Goal: Task Accomplishment & Management: Manage account settings

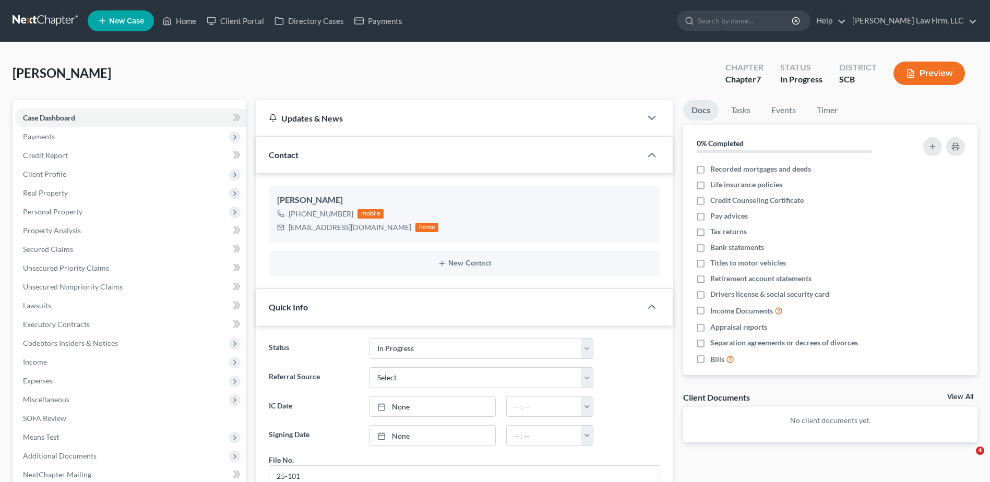
select select "3"
click at [188, 22] on link "Home" at bounding box center [179, 20] width 44 height 19
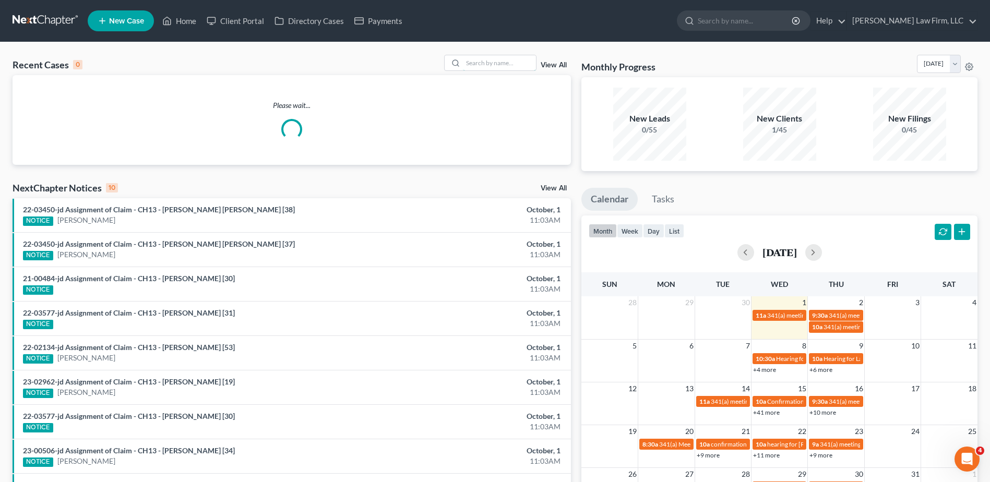
click at [489, 61] on input "search" at bounding box center [499, 62] width 73 height 15
type input "[PERSON_NAME]"
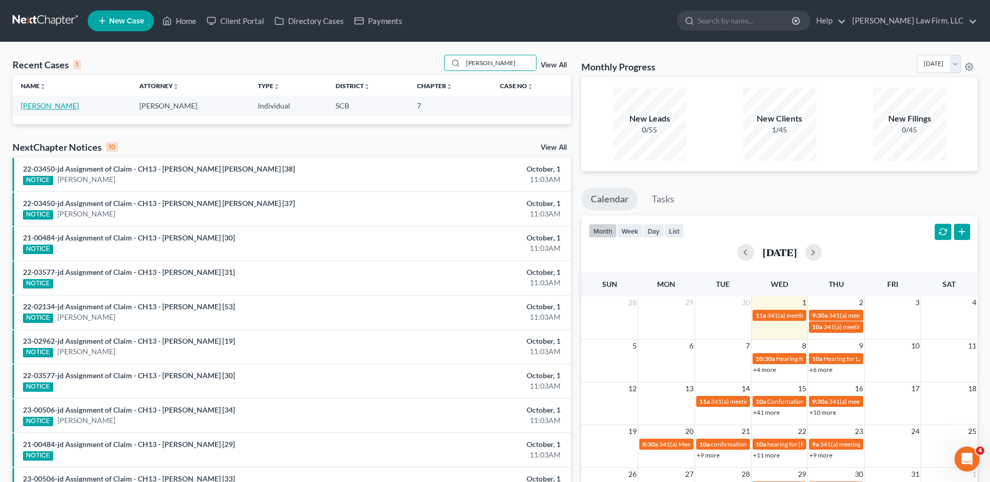
click at [74, 109] on link "[PERSON_NAME]" at bounding box center [50, 105] width 58 height 9
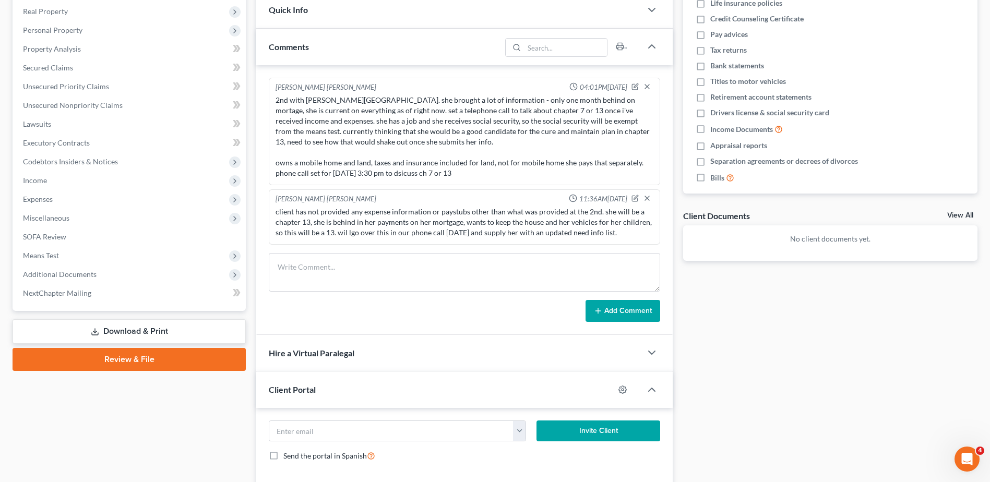
scroll to position [140, 0]
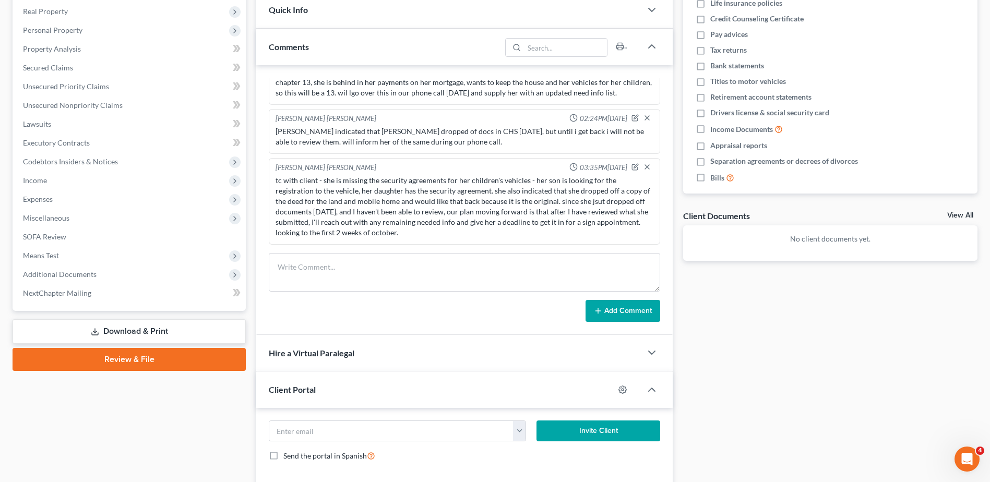
drag, startPoint x: 473, startPoint y: 192, endPoint x: 818, endPoint y: 312, distance: 365.3
click at [818, 312] on div "Docs Tasks Events Timer 0% Completed Nothing here yet! Recorded mortgages and d…" at bounding box center [830, 220] width 305 height 602
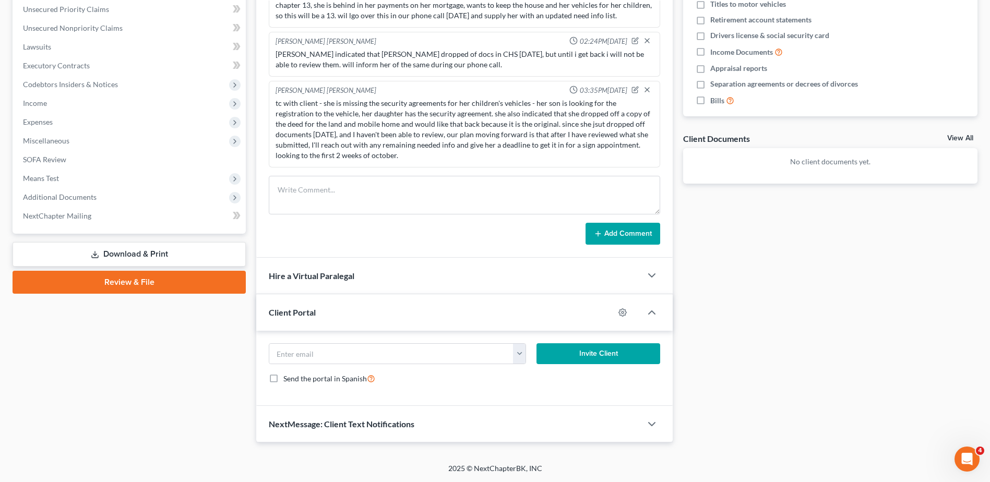
scroll to position [0, 0]
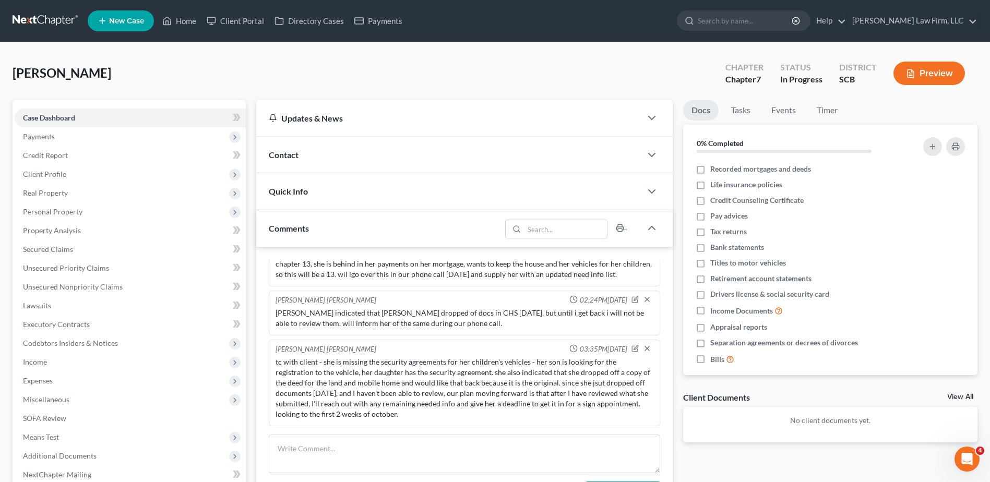
click at [78, 208] on span "Personal Property" at bounding box center [53, 211] width 60 height 9
click at [79, 224] on link "Vehicles Owned" at bounding box center [140, 230] width 210 height 19
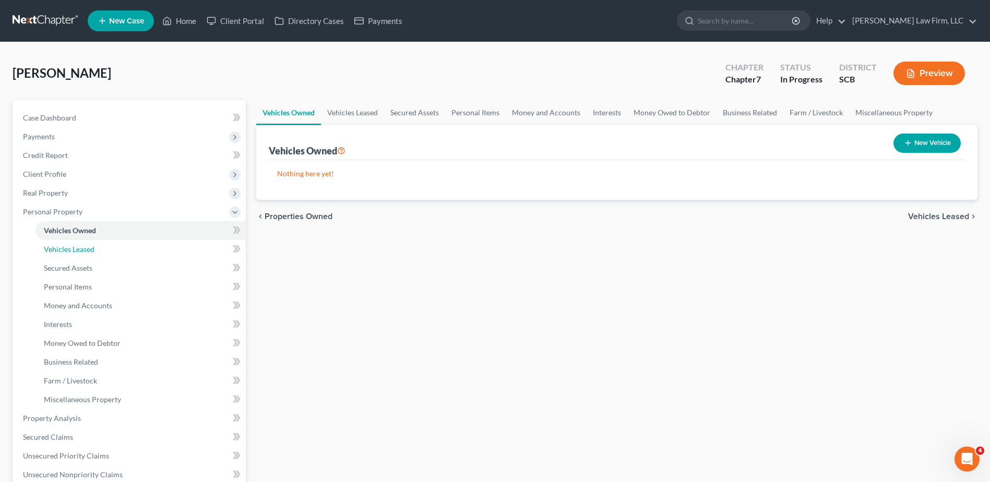
click at [80, 247] on span "Vehicles Leased" at bounding box center [69, 249] width 51 height 9
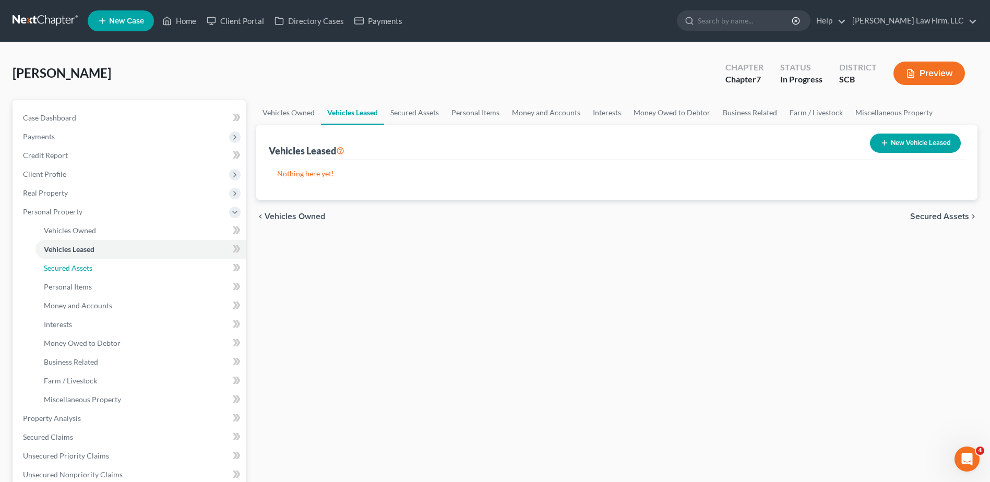
click at [80, 261] on link "Secured Assets" at bounding box center [140, 268] width 210 height 19
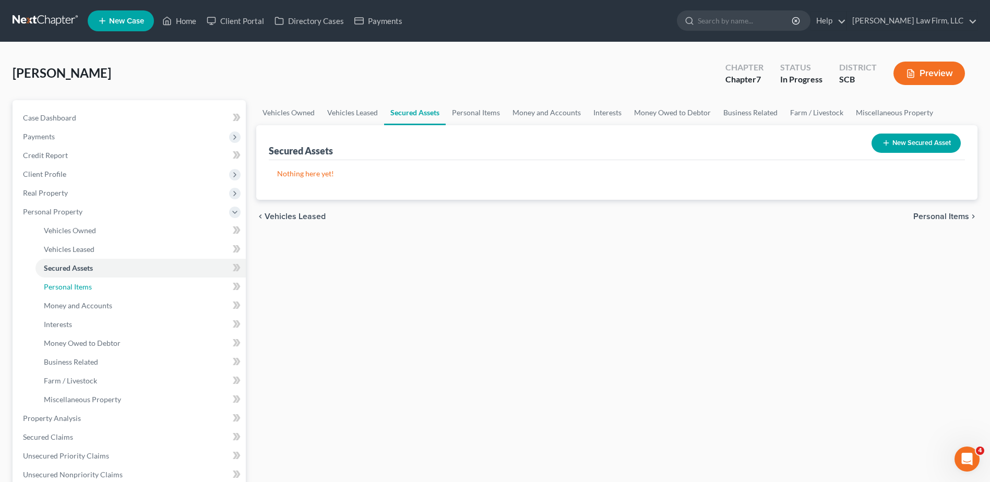
click at [82, 284] on span "Personal Items" at bounding box center [68, 286] width 48 height 9
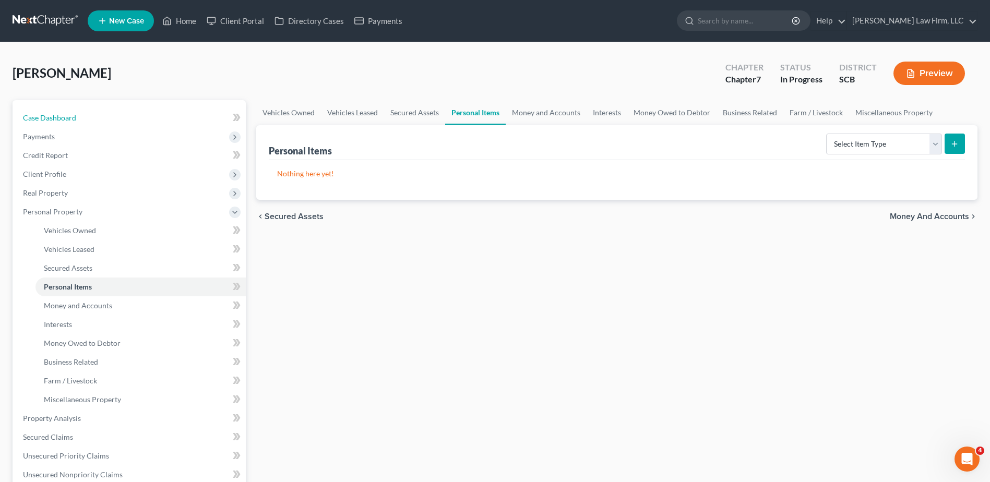
click at [75, 114] on span "Case Dashboard" at bounding box center [49, 117] width 53 height 9
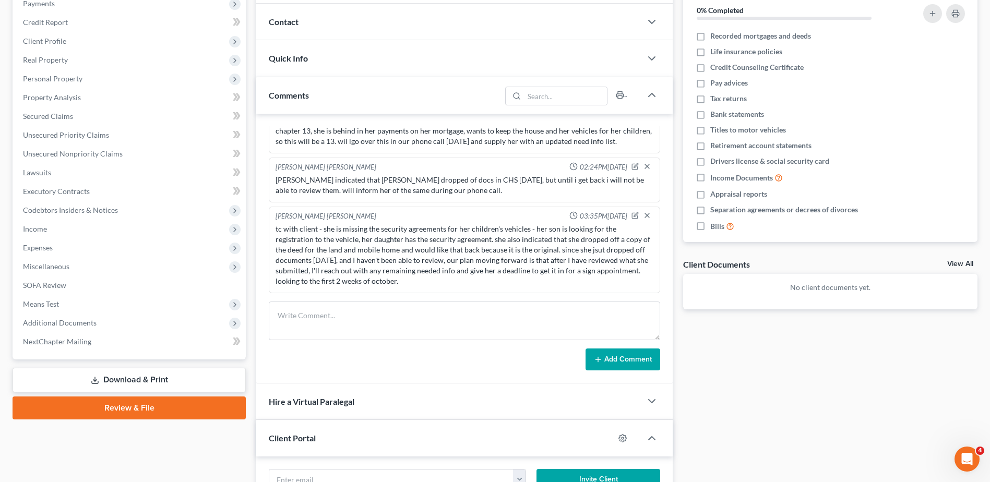
scroll to position [157, 0]
